Goal: Complete application form

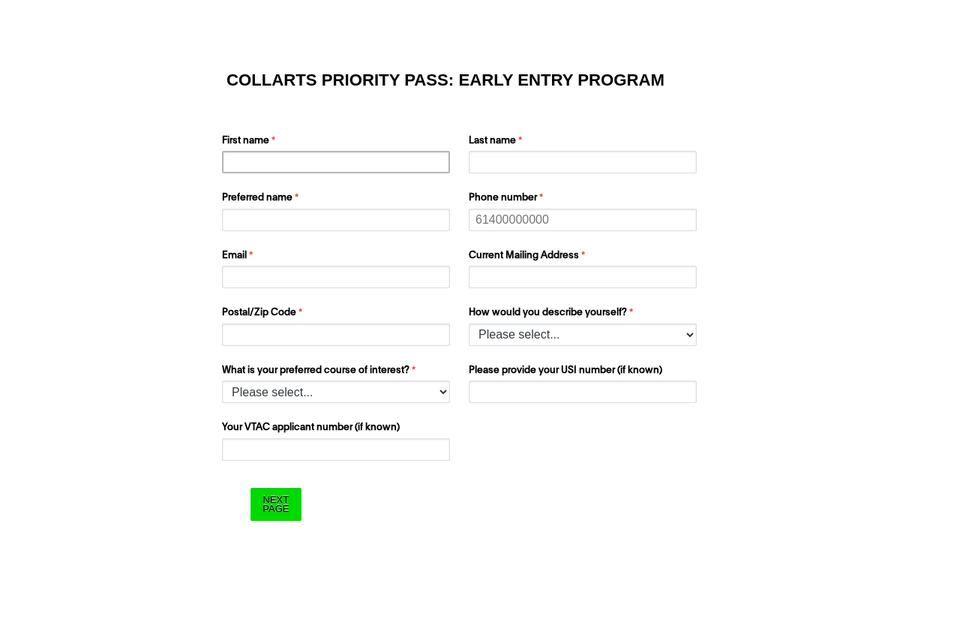
click at [293, 160] on input "First name" at bounding box center [336, 162] width 228 height 23
type input "w"
type input "[PERSON_NAME]"
type input "Quande"
type input "[PERSON_NAME]"
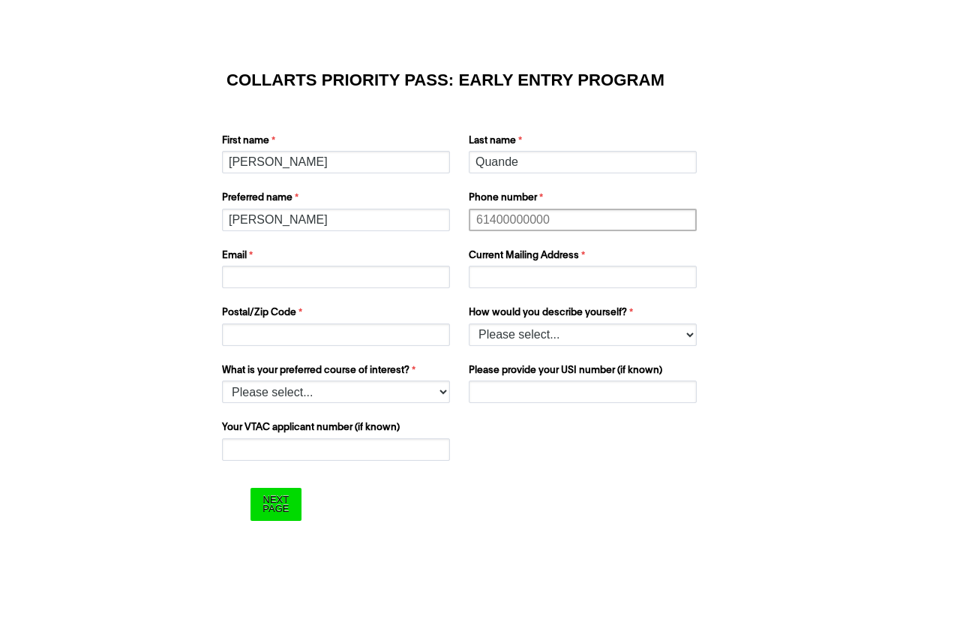
click at [581, 230] on input "Phone number" at bounding box center [583, 220] width 228 height 23
type input "6777925206"
click at [267, 276] on input "Email" at bounding box center [336, 277] width 228 height 23
type input "[EMAIL_ADDRESS][DOMAIN_NAME]"
click at [491, 284] on input "Current Mailing Address" at bounding box center [583, 277] width 228 height 23
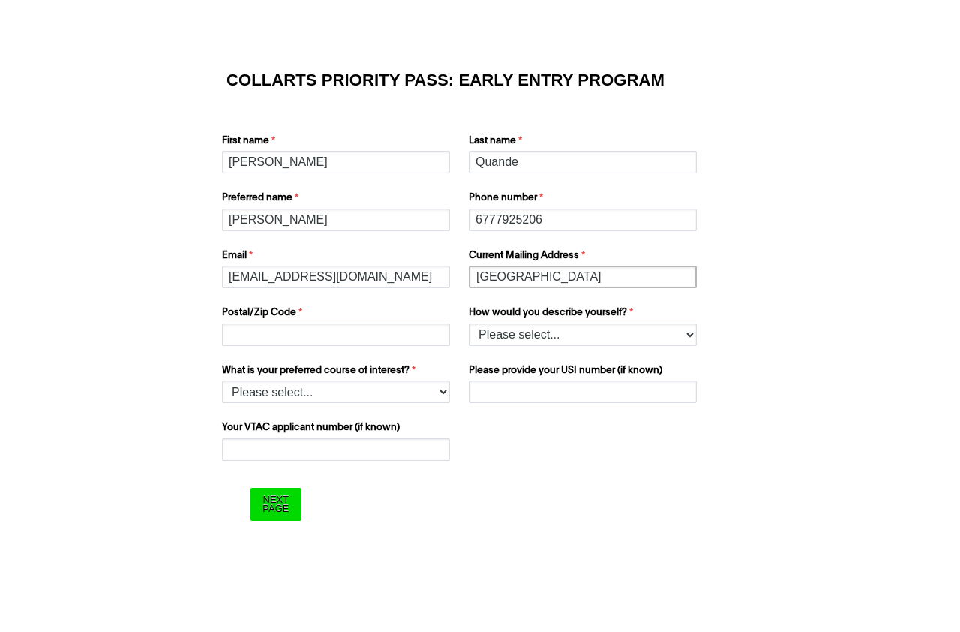
type input "[GEOGRAPHIC_DATA]"
paste input "P. O. Box R113, [GEOGRAPHIC_DATA], [GEOGRAPHIC_DATA]"
click at [251, 330] on input "P. O. Box R113, [GEOGRAPHIC_DATA], [GEOGRAPHIC_DATA]" at bounding box center [336, 334] width 228 height 23
click at [239, 334] on input "P. O. Box R113, [GEOGRAPHIC_DATA], [GEOGRAPHIC_DATA]" at bounding box center [336, 334] width 228 height 23
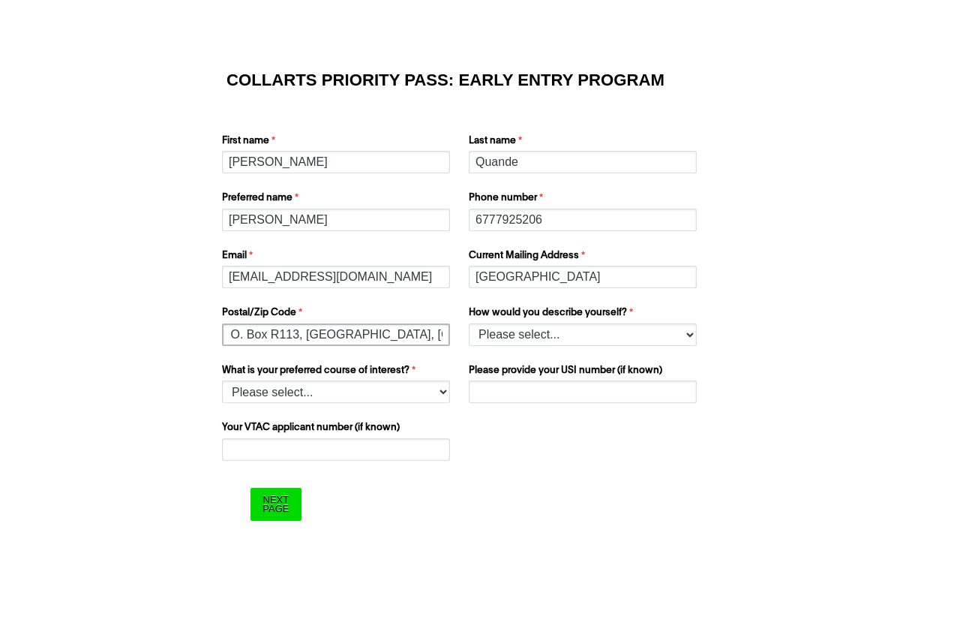
click at [228, 334] on input "P. O. Box R113, [GEOGRAPHIC_DATA], [GEOGRAPHIC_DATA]" at bounding box center [336, 334] width 228 height 23
type input "P.P. O. Box R113, [GEOGRAPHIC_DATA], [GEOGRAPHIC_DATA]"
click at [469, 323] on select "Please select... I’m currently in Year 12 I've completed Year 12 and took a gap…" at bounding box center [583, 334] width 228 height 23
select select "tfa_978"
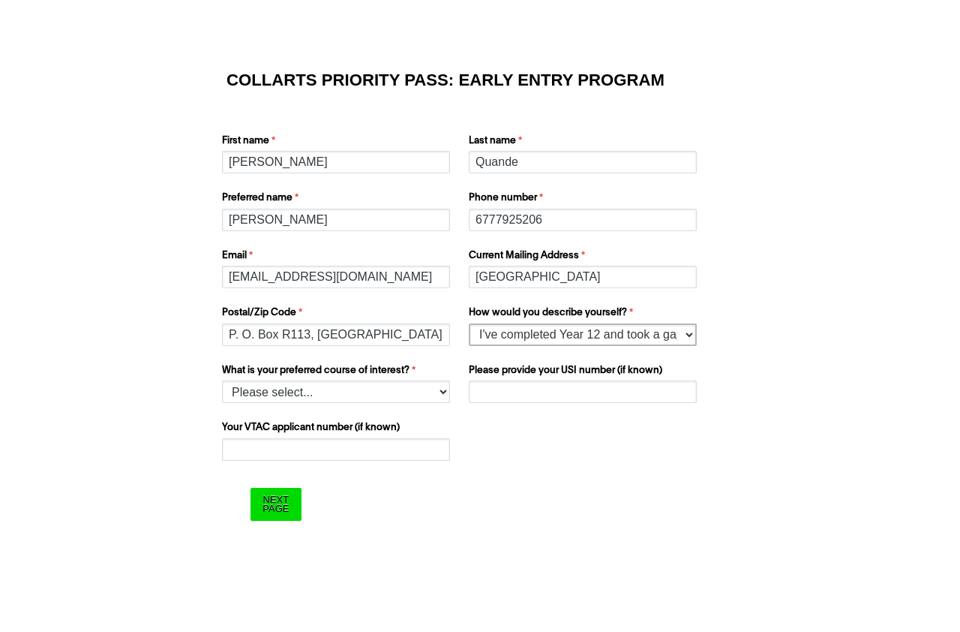
click option "I've completed Year 12 and took a gap year" at bounding box center [0, 0] width 0 height 0
click at [222, 380] on select "Please select... 2D Animation Acting Audio Engineering Comedy Digital & Social …" at bounding box center [336, 391] width 228 height 23
select select "tfa_1215"
click option "Fashion Marketing - Buying and Retail Management" at bounding box center [0, 0] width 0 height 0
click at [574, 394] on input "Please provide your USI number (if known)" at bounding box center [583, 391] width 228 height 23
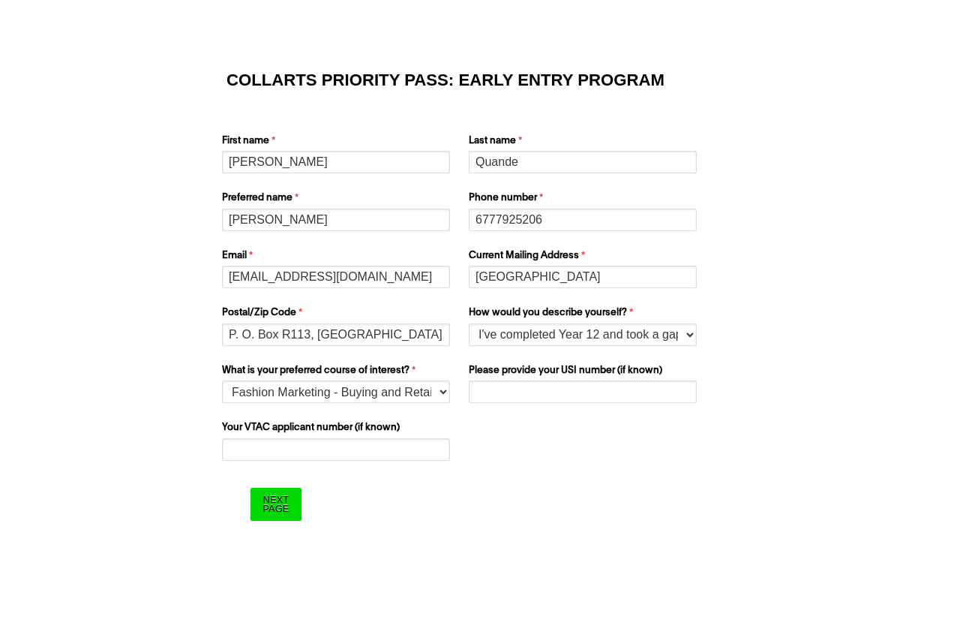
click at [564, 415] on div "What is your school name? What is your preferred course of interest? Please sel…" at bounding box center [480, 406] width 528 height 115
click at [387, 458] on input "Your VTAC applicant number (if known)" at bounding box center [336, 449] width 228 height 23
click at [275, 512] on input "Next Page" at bounding box center [276, 504] width 50 height 32
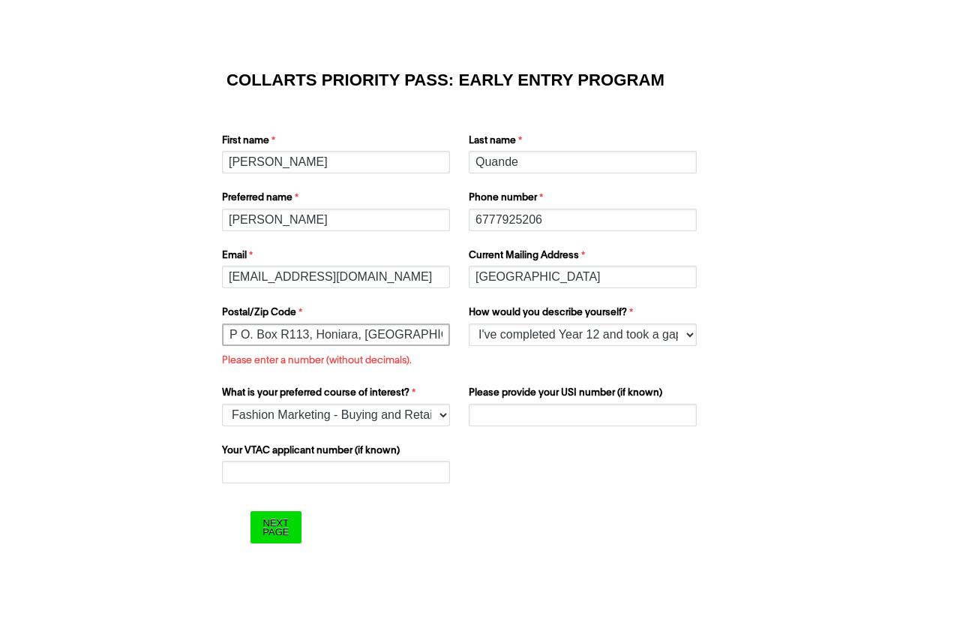
click at [255, 332] on input "P.P O. Box R113, Honiara, [GEOGRAPHIC_DATA]" at bounding box center [336, 334] width 228 height 23
click at [286, 527] on input "Next Page" at bounding box center [276, 527] width 50 height 32
click at [308, 338] on input "P.P O Box R113, [GEOGRAPHIC_DATA], [GEOGRAPHIC_DATA]" at bounding box center [336, 334] width 228 height 23
click at [354, 337] on input "P.P O Box R113 Honiara, [GEOGRAPHIC_DATA]" at bounding box center [336, 334] width 228 height 23
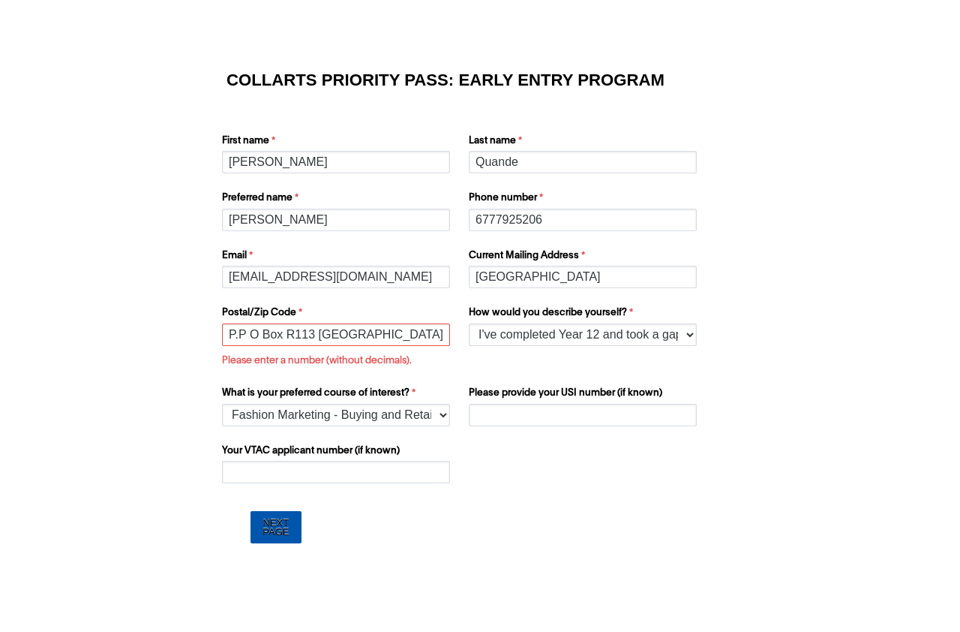
click at [275, 522] on input "Next Page" at bounding box center [276, 527] width 50 height 32
click at [244, 337] on input "P.P O Box R113 [GEOGRAPHIC_DATA]" at bounding box center [336, 334] width 228 height 23
click at [231, 334] on input "P.PO Box R113 [GEOGRAPHIC_DATA]" at bounding box center [336, 334] width 228 height 23
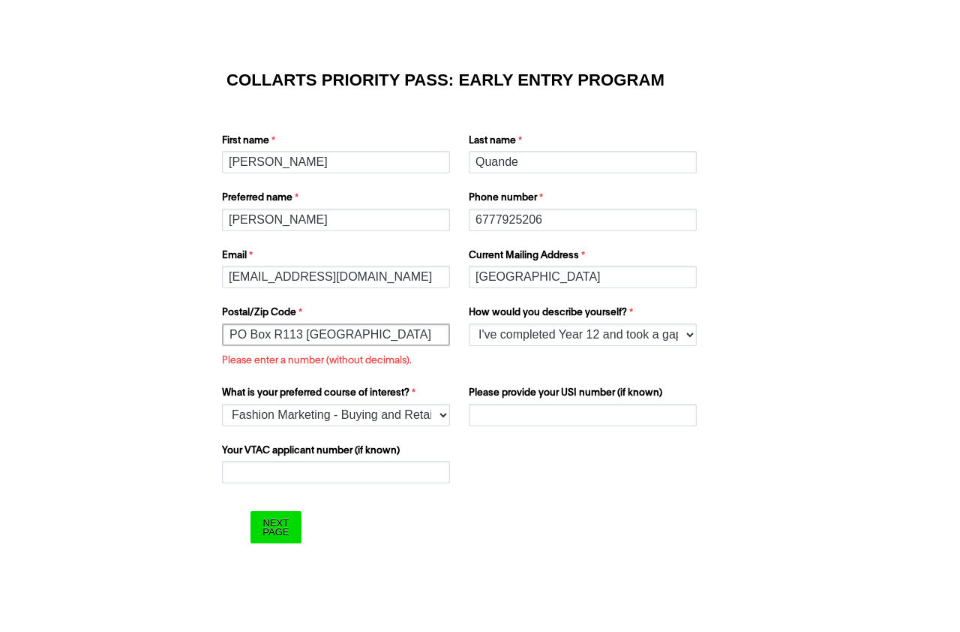
click at [250, 336] on input "PO Box R113 [GEOGRAPHIC_DATA]" at bounding box center [336, 334] width 228 height 23
click at [290, 535] on input "Next Page" at bounding box center [276, 527] width 50 height 32
click at [236, 333] on input "PO Box R113 [GEOGRAPHIC_DATA]" at bounding box center [336, 334] width 228 height 23
click at [284, 529] on input "Next Page" at bounding box center [276, 527] width 50 height 32
click at [415, 330] on input "P O Box R113 [GEOGRAPHIC_DATA]" at bounding box center [336, 334] width 228 height 23
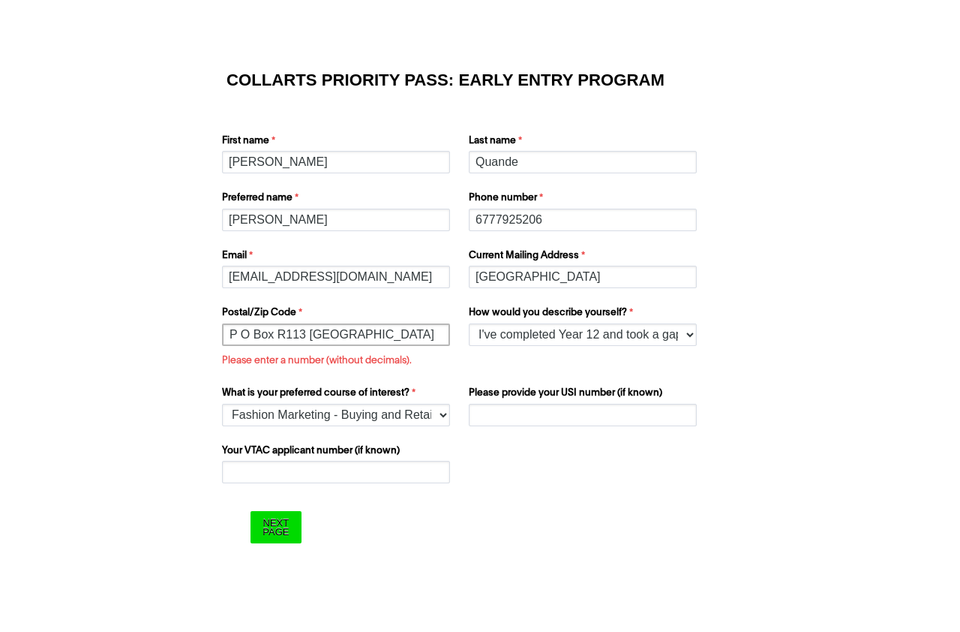
click at [445, 334] on input "P O Box R113 [GEOGRAPHIC_DATA]" at bounding box center [336, 334] width 228 height 23
type input "P O Box R113"
click at [275, 532] on input "Next Page" at bounding box center [276, 527] width 50 height 32
